Goal: Task Accomplishment & Management: Use online tool/utility

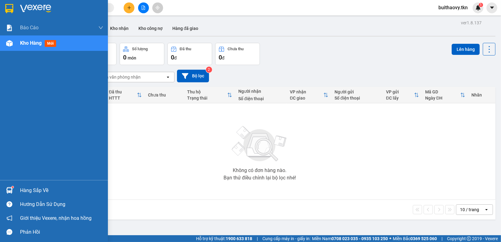
click at [11, 190] on img at bounding box center [9, 190] width 6 height 6
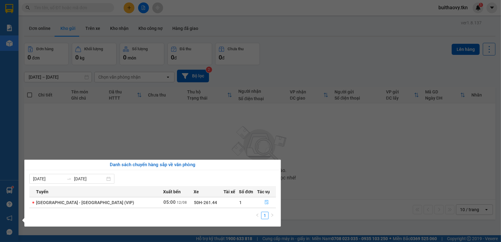
click at [265, 202] on icon "file-done" at bounding box center [267, 202] width 4 height 4
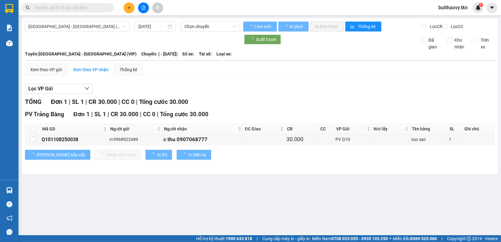
click at [36, 133] on th at bounding box center [32, 129] width 15 height 10
click at [34, 131] on input "checkbox" at bounding box center [33, 129] width 5 height 5
checkbox input "true"
type input "[DATE]"
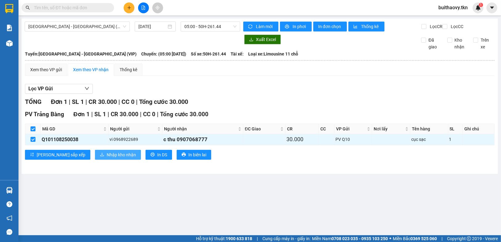
click at [95, 157] on button "Nhập kho nhận" at bounding box center [118, 155] width 46 height 10
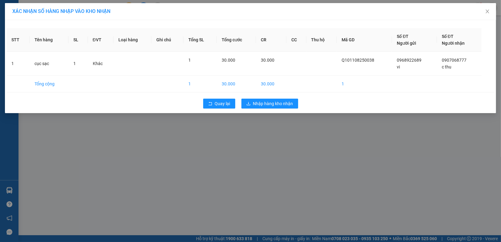
click at [278, 130] on div "XÁC NHẬN SỐ HÀNG NHẬP VÀO KHO NHẬN STT Tên hàng SL ĐVT Loại hàng Ghi chú Tổng S…" at bounding box center [250, 121] width 501 height 242
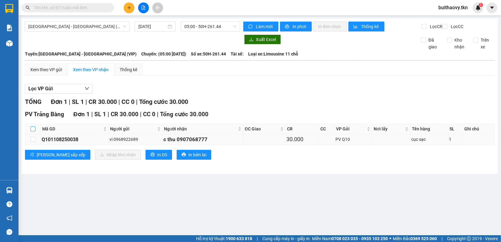
drag, startPoint x: 31, startPoint y: 133, endPoint x: 59, endPoint y: 143, distance: 30.2
click at [32, 131] on input "checkbox" at bounding box center [33, 129] width 5 height 5
checkbox input "true"
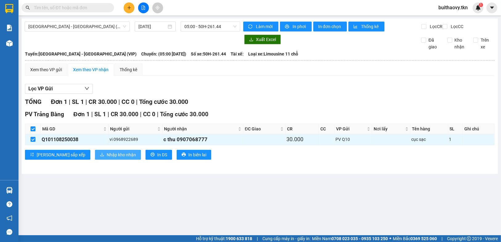
click at [95, 158] on button "Nhập kho nhận" at bounding box center [118, 155] width 46 height 10
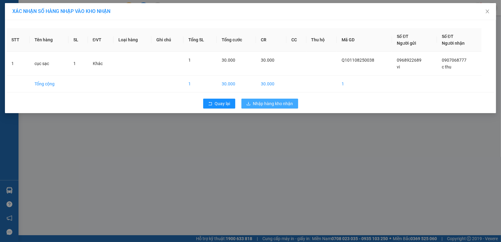
click at [263, 101] on span "Nhập hàng kho nhận" at bounding box center [273, 103] width 40 height 7
